Goal: Check status: Check status

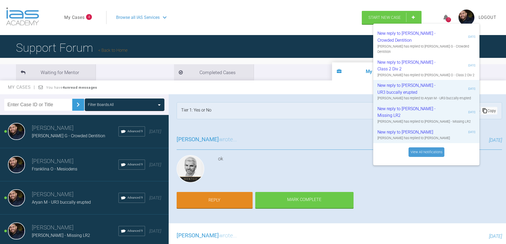
scroll to position [635, 0]
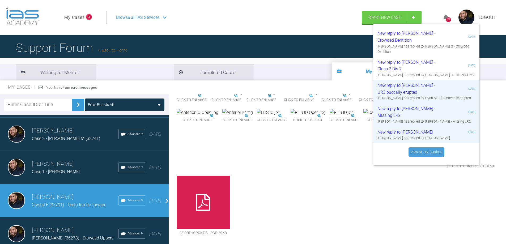
click at [74, 12] on ul "My Cases 4" at bounding box center [85, 17] width 42 height 13
click at [74, 18] on link "My Cases" at bounding box center [74, 17] width 20 height 7
click at [82, 18] on link "My Cases" at bounding box center [74, 17] width 20 height 7
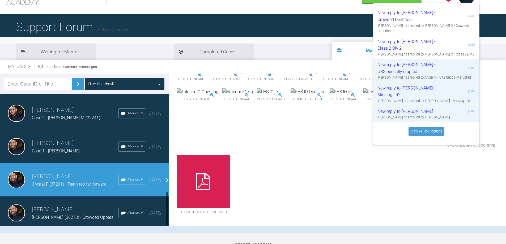
scroll to position [55, 0]
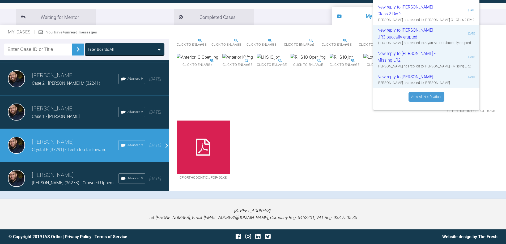
click at [73, 180] on span "[PERSON_NAME] (36278) - Crowded Uppers" at bounding box center [73, 182] width 82 height 5
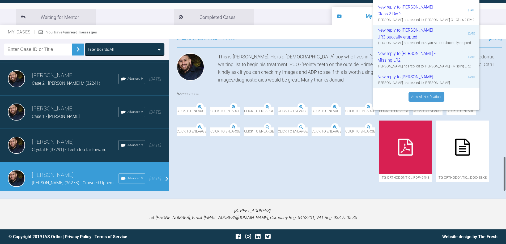
scroll to position [635, 0]
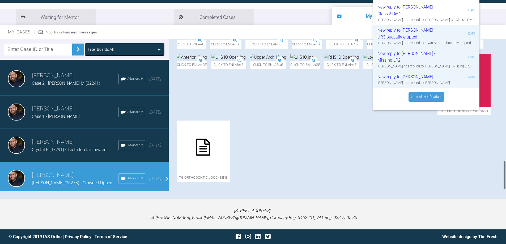
click at [404, 148] on div "Click to enlarge Click to enlarge Click to enlarge Click to enlarge Click to en…" at bounding box center [340, 111] width 326 height 154
click at [457, 89] on icon at bounding box center [464, 80] width 15 height 17
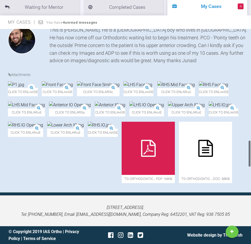
scroll to position [684, 0]
click at [91, 102] on img at bounding box center [70, 105] width 42 height 7
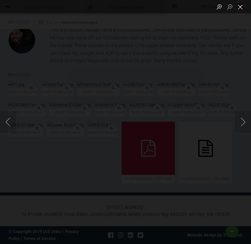
click at [240, 5] on button "Close lightbox" at bounding box center [240, 6] width 11 height 9
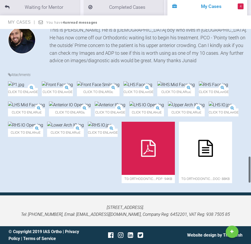
scroll to position [764, 0]
click at [43, 128] on img at bounding box center [25, 125] width 35 height 7
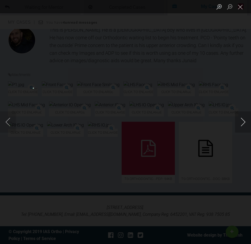
click at [247, 122] on button "Next image" at bounding box center [243, 121] width 16 height 21
click at [244, 122] on button "Next image" at bounding box center [243, 121] width 16 height 21
click at [239, 7] on button "Close lightbox" at bounding box center [240, 6] width 11 height 9
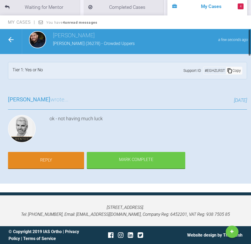
scroll to position [0, 0]
